Goal: Check status: Check status

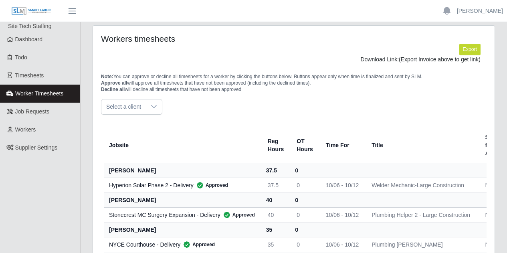
scroll to position [100, 0]
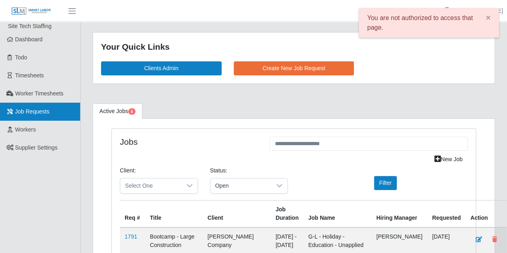
click at [64, 110] on link "Job Requests" at bounding box center [40, 112] width 80 height 18
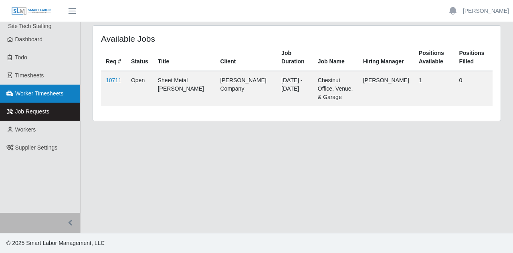
click at [28, 97] on span "Worker Timesheets" at bounding box center [39, 93] width 48 height 6
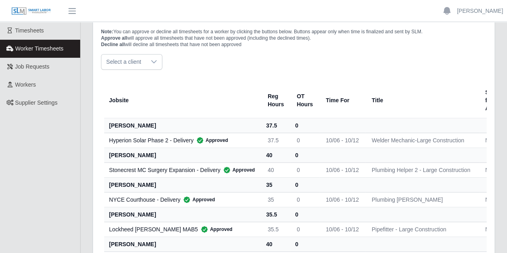
scroll to position [100, 0]
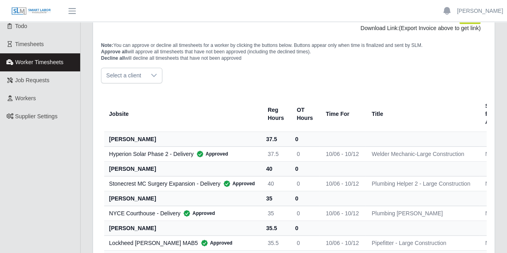
scroll to position [80, 0]
